Goal: Entertainment & Leisure: Consume media (video, audio)

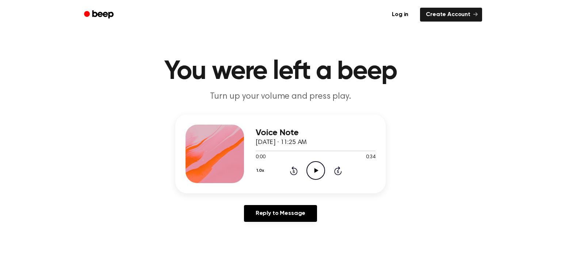
click at [316, 173] on icon "Play Audio" at bounding box center [316, 170] width 19 height 19
click at [314, 168] on icon "Play Audio" at bounding box center [316, 170] width 19 height 19
click at [283, 152] on div at bounding box center [316, 151] width 120 height 6
click at [294, 171] on icon at bounding box center [294, 171] width 2 height 3
